Goal: Check status

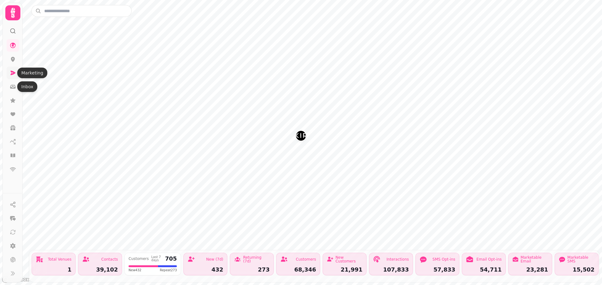
click at [13, 69] on link at bounding box center [13, 73] width 13 height 13
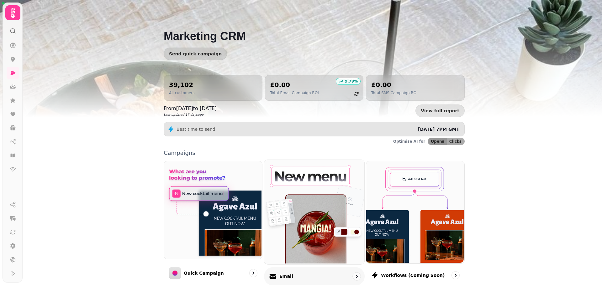
click at [312, 207] on img at bounding box center [313, 211] width 100 height 104
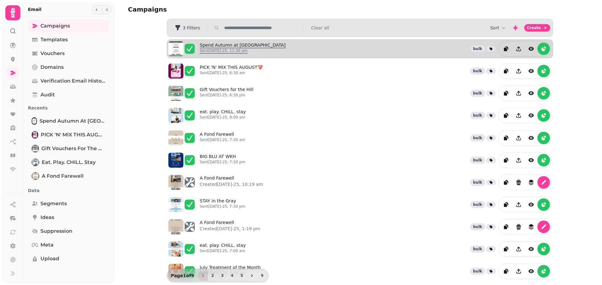
click at [228, 49] on p "Sent 20th Aug-25, 11:30 am" at bounding box center [243, 50] width 86 height 5
